Goal: Information Seeking & Learning: Understand process/instructions

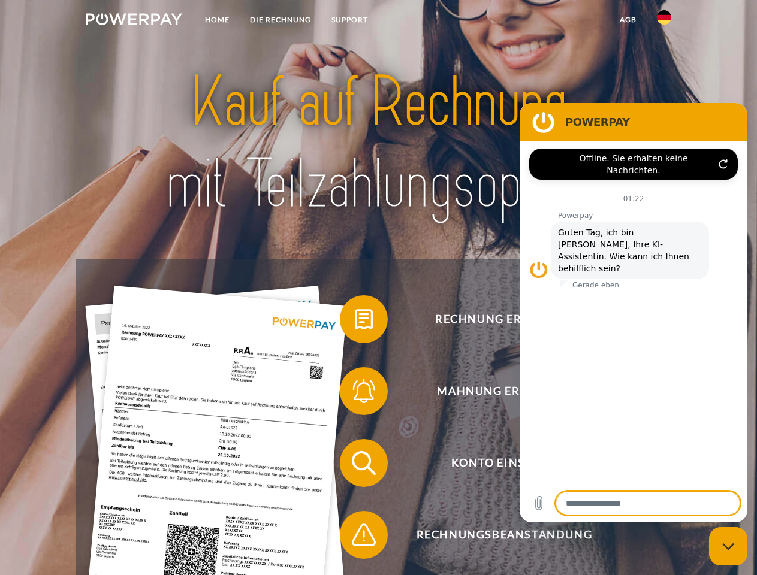
click at [134, 21] on img at bounding box center [134, 19] width 96 height 12
click at [664, 21] on img at bounding box center [664, 17] width 14 height 14
click at [628, 20] on link "agb" at bounding box center [628, 20] width 37 height 22
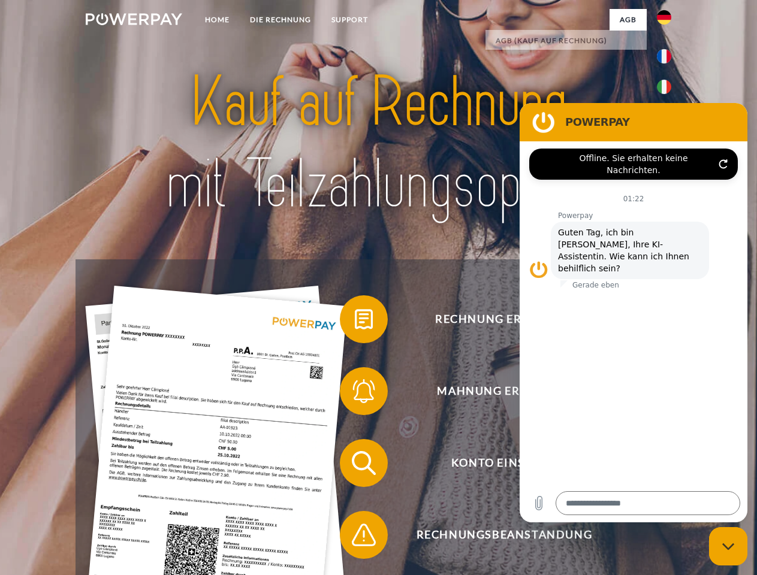
click at [355, 322] on span at bounding box center [346, 319] width 60 height 60
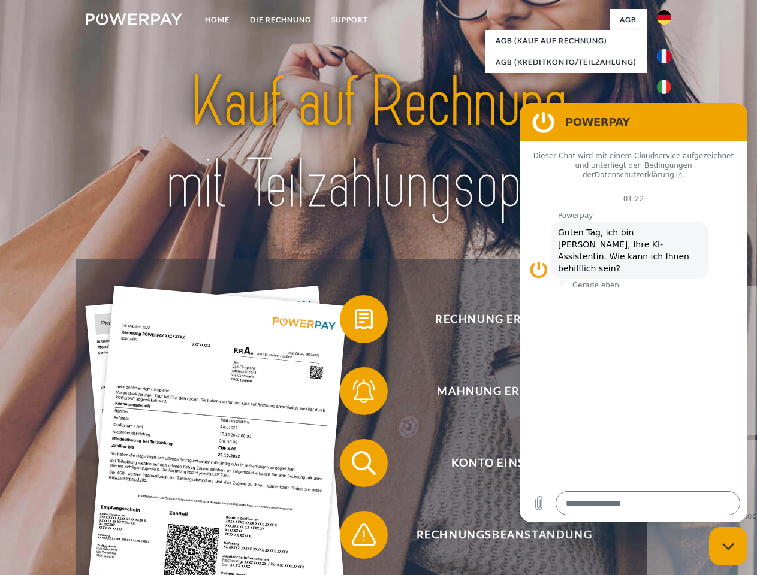
click at [355, 394] on span at bounding box center [346, 391] width 60 height 60
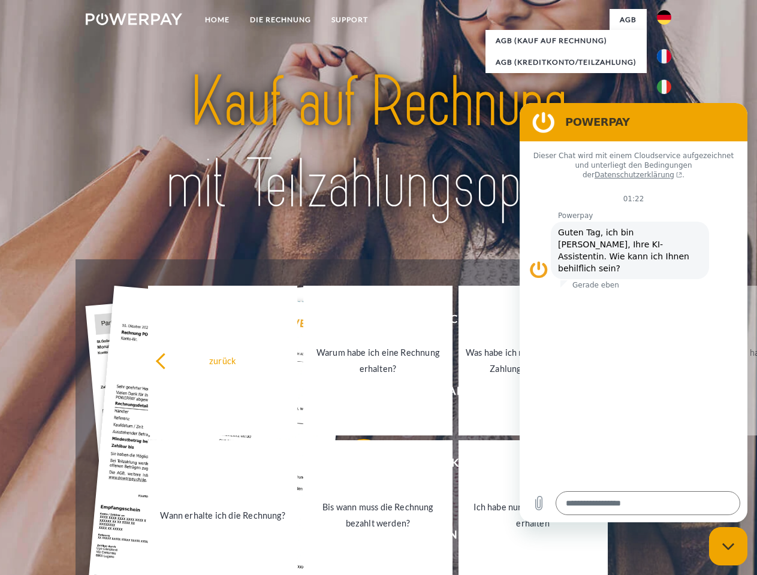
click at [355, 466] on link "Bis wann muss die Rechnung bezahlt werden?" at bounding box center [377, 516] width 149 height 150
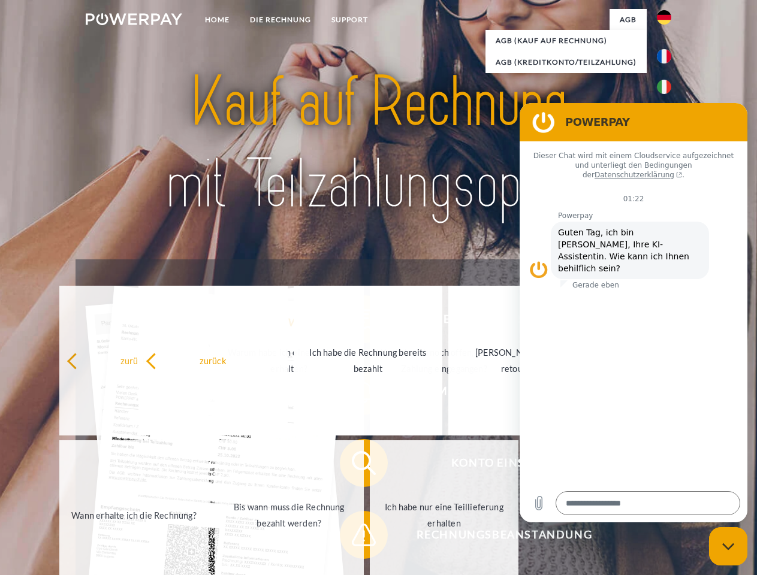
click at [355, 538] on span at bounding box center [346, 535] width 60 height 60
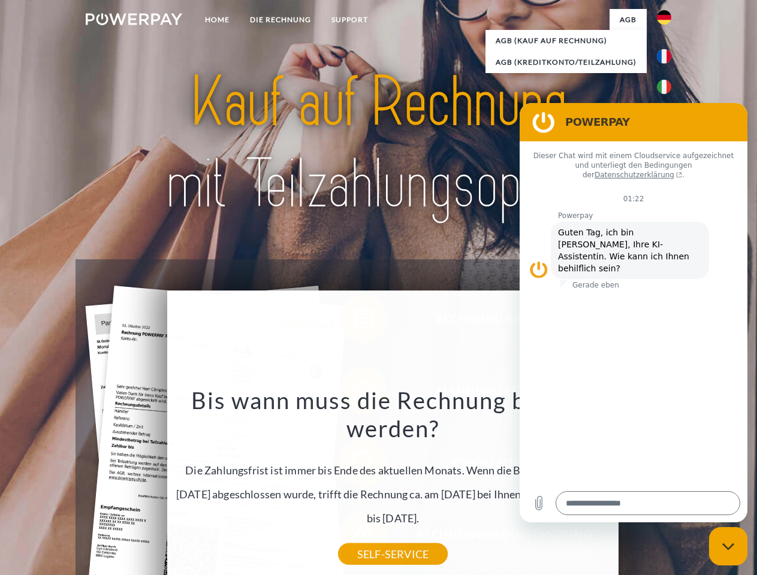
click at [728, 547] on icon "Messaging-Fenster schließen" at bounding box center [728, 547] width 13 height 8
type textarea "*"
